Goal: Information Seeking & Learning: Find specific page/section

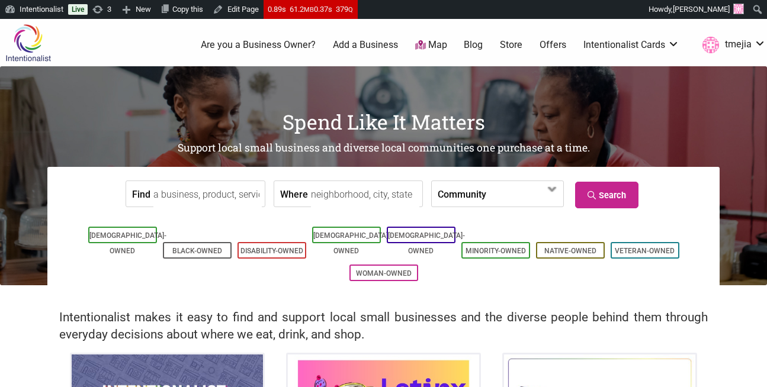
click at [216, 190] on input "Find" at bounding box center [207, 194] width 108 height 27
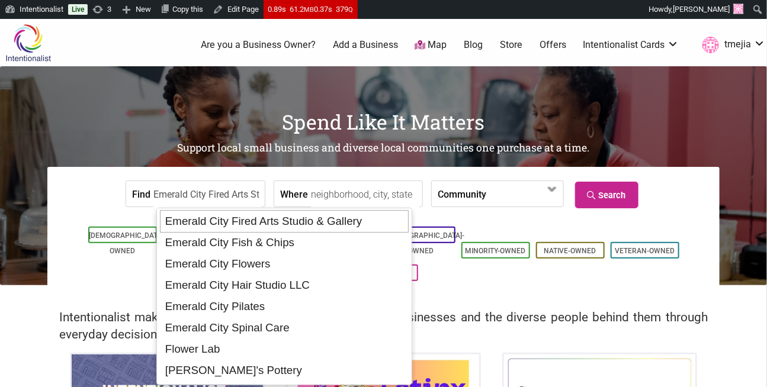
type input "Emerald City Fish & Chips"
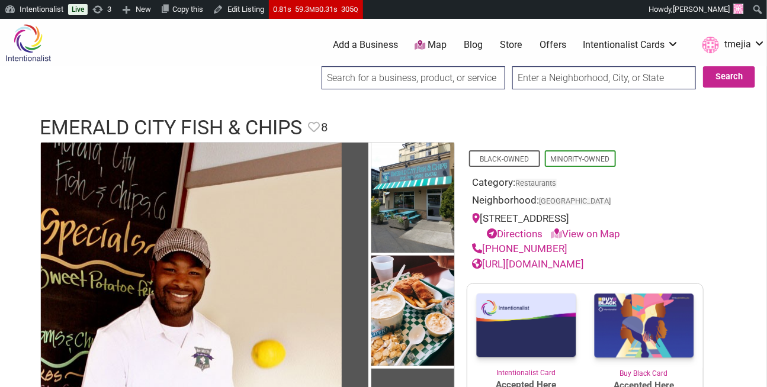
click at [382, 80] on input "search" at bounding box center [414, 77] width 184 height 23
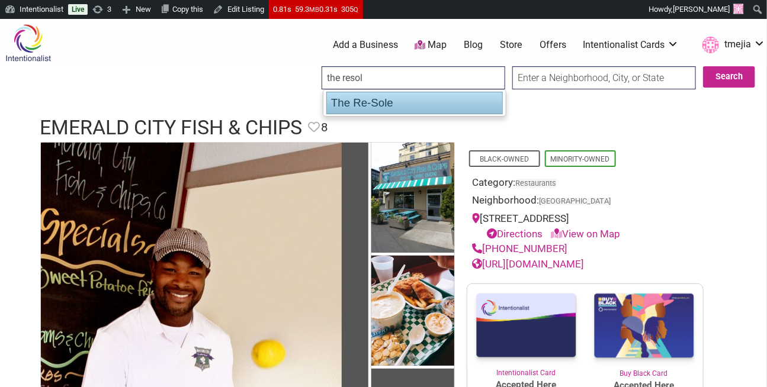
click at [359, 114] on ul "The Re-Sole" at bounding box center [415, 102] width 184 height 27
click at [370, 106] on div "The Re-Sole" at bounding box center [414, 103] width 176 height 23
type input "The Re-Sole"
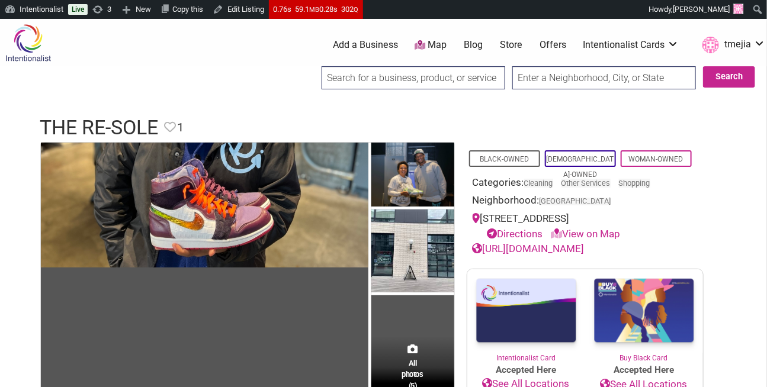
click at [359, 76] on input "search" at bounding box center [414, 77] width 184 height 23
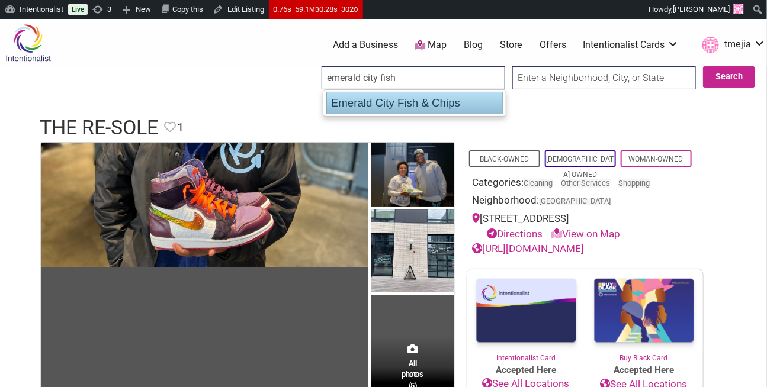
click at [370, 98] on div "Emerald City Fish & Chips" at bounding box center [414, 103] width 176 height 23
type input "Emerald City Fish & Chips"
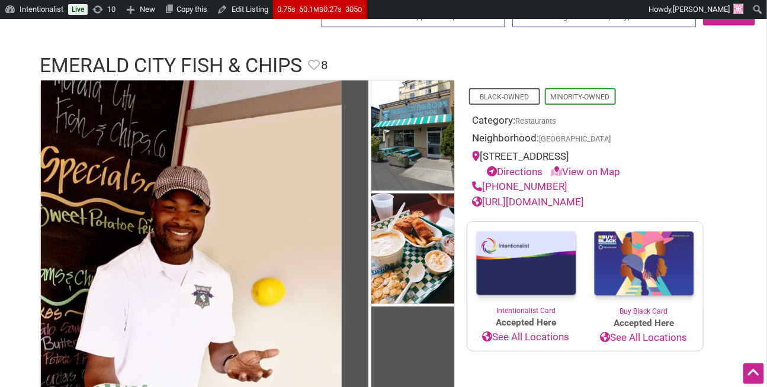
scroll to position [47, 0]
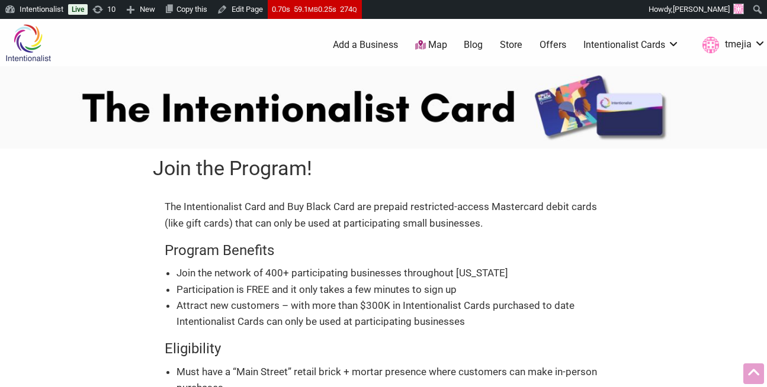
scroll to position [434, 0]
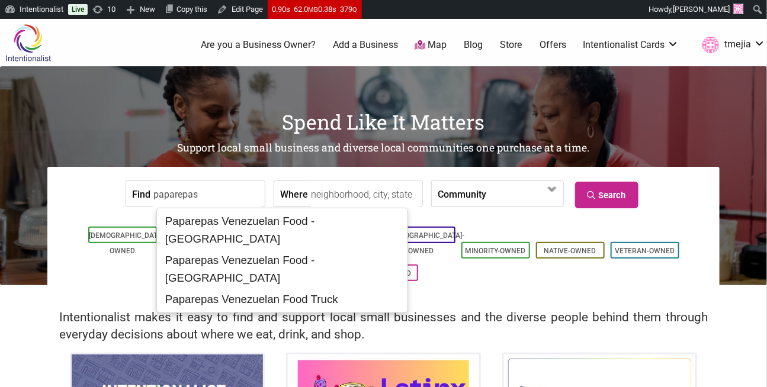
type input "Paparepas Venezuelan Food - Capitol Hill"
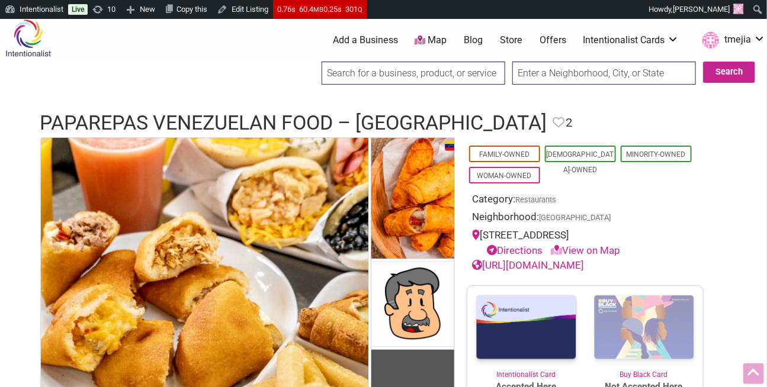
scroll to position [3, 0]
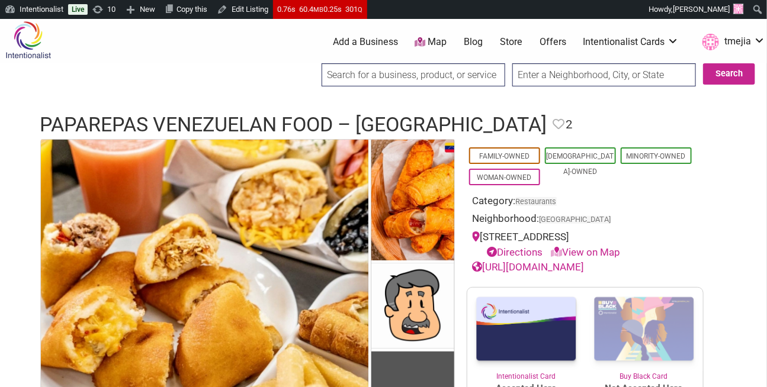
click at [351, 70] on input "search" at bounding box center [414, 74] width 184 height 23
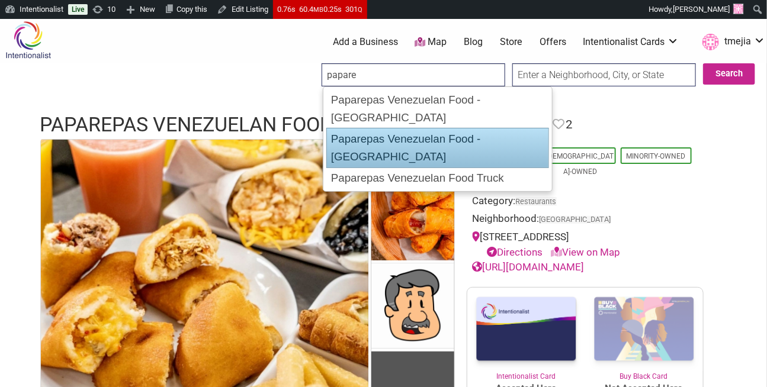
click at [406, 128] on div "Paparepas Venezuelan Food - Kent" at bounding box center [437, 148] width 223 height 40
type input "Paparepas Venezuelan Food - Kent"
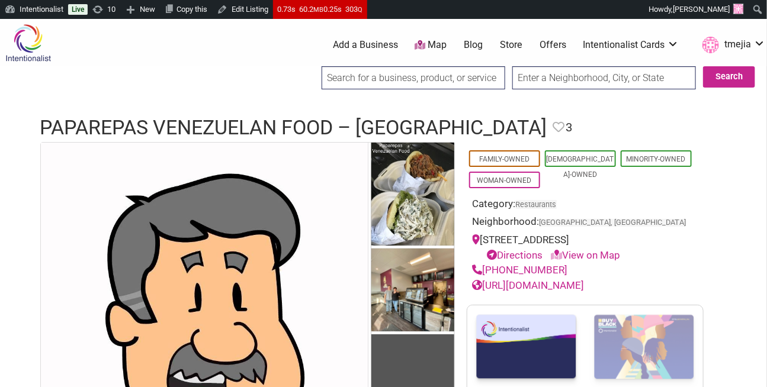
type input "a"
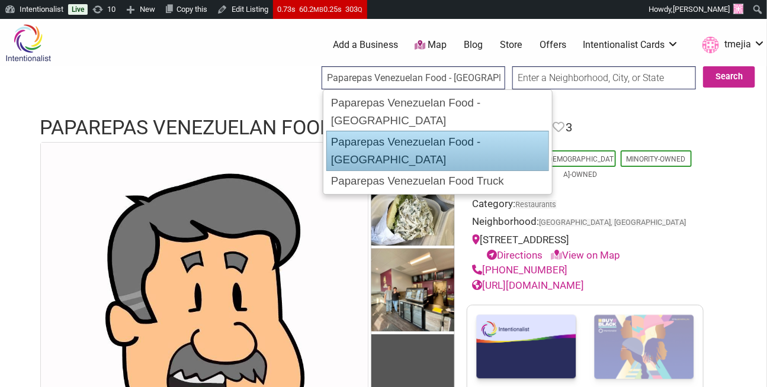
type input "Paparepas Venezuelan Food Truck"
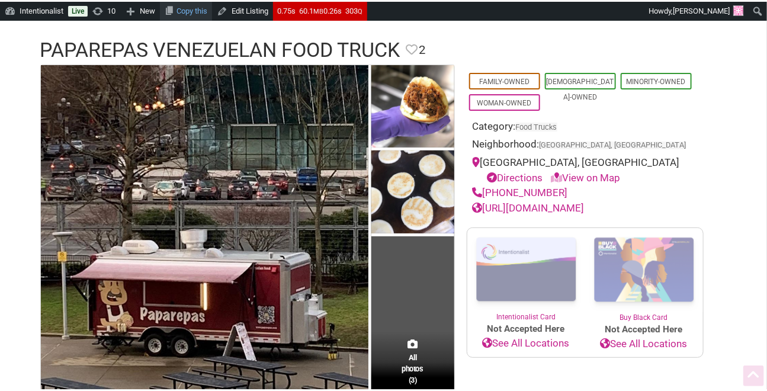
scroll to position [79, 0]
